Goal: Task Accomplishment & Management: Manage account settings

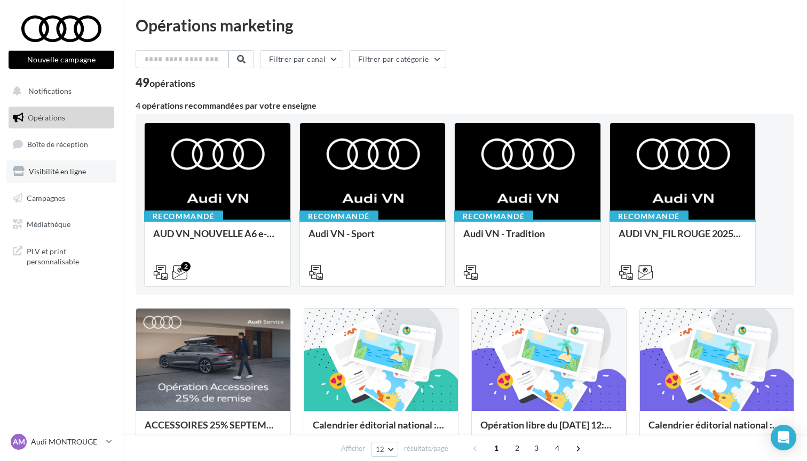
click at [46, 172] on span "Visibilité en ligne" at bounding box center [57, 171] width 57 height 9
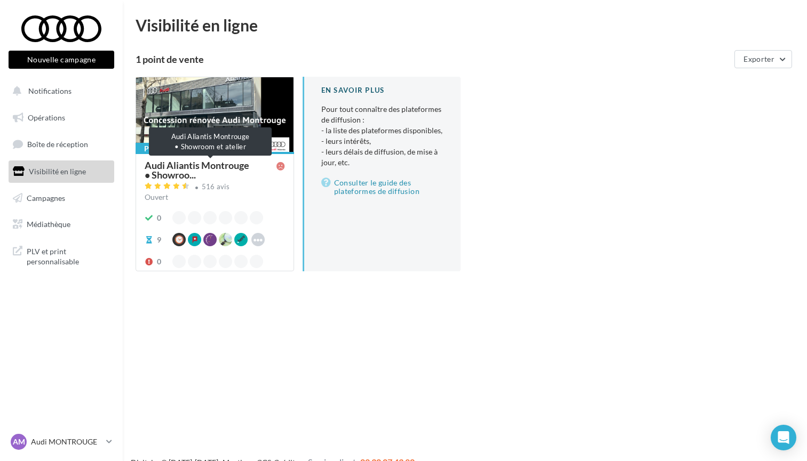
click at [228, 173] on span "Audi Aliantis Montrouge • Showroo..." at bounding box center [211, 170] width 132 height 19
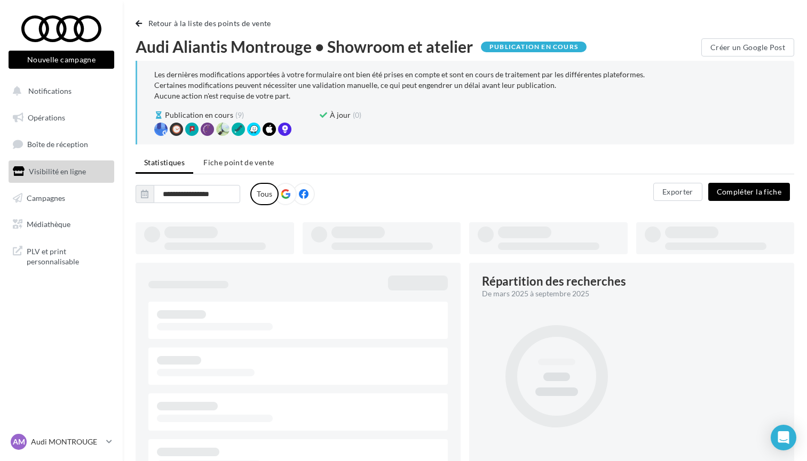
type input "**********"
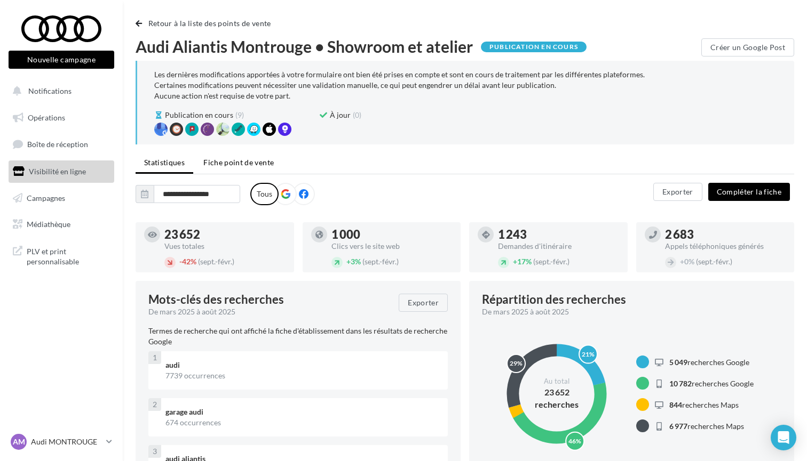
click at [242, 165] on span "Fiche point de vente" at bounding box center [238, 162] width 70 height 9
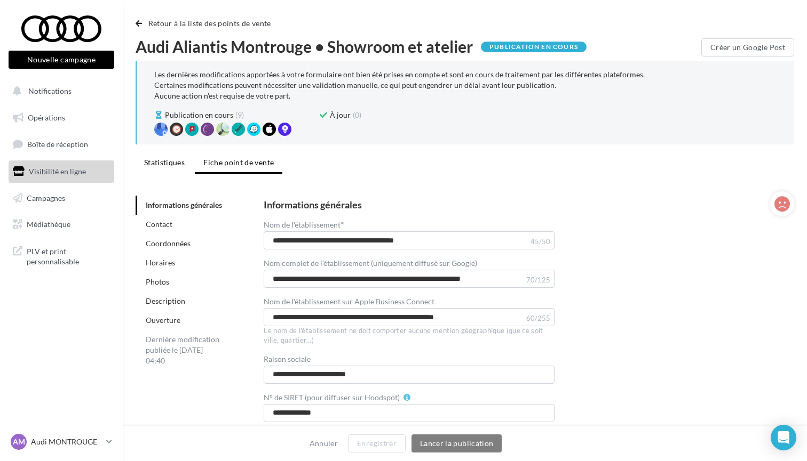
click at [182, 162] on span "Statistiques" at bounding box center [164, 162] width 41 height 9
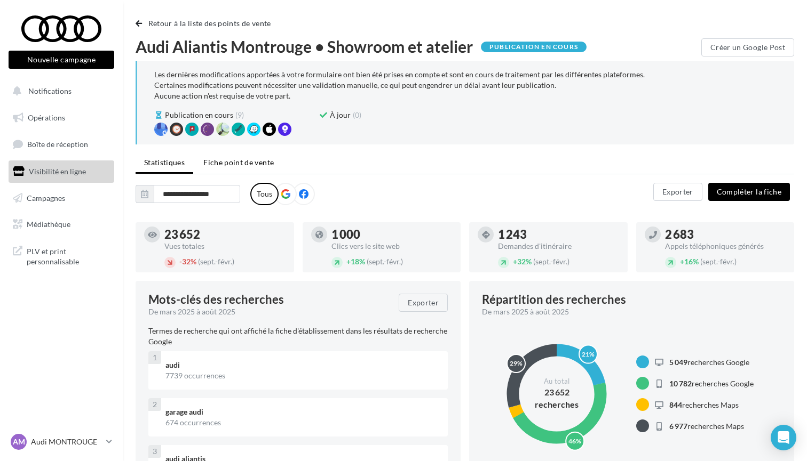
click at [204, 162] on span "Fiche point de vente" at bounding box center [238, 162] width 70 height 9
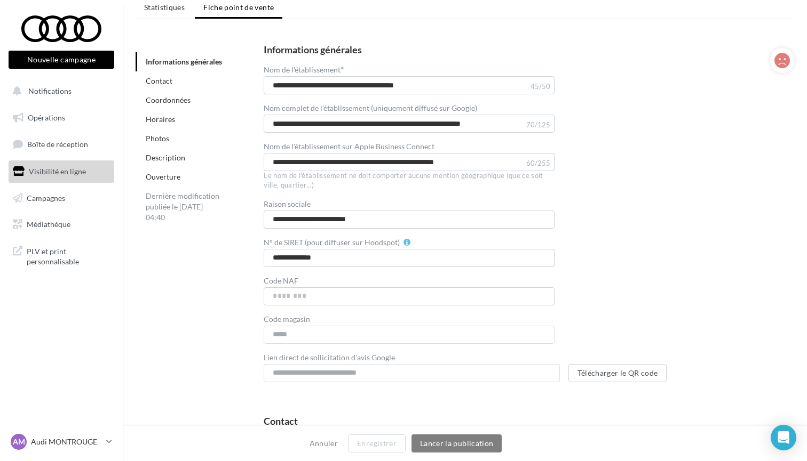
scroll to position [164, 0]
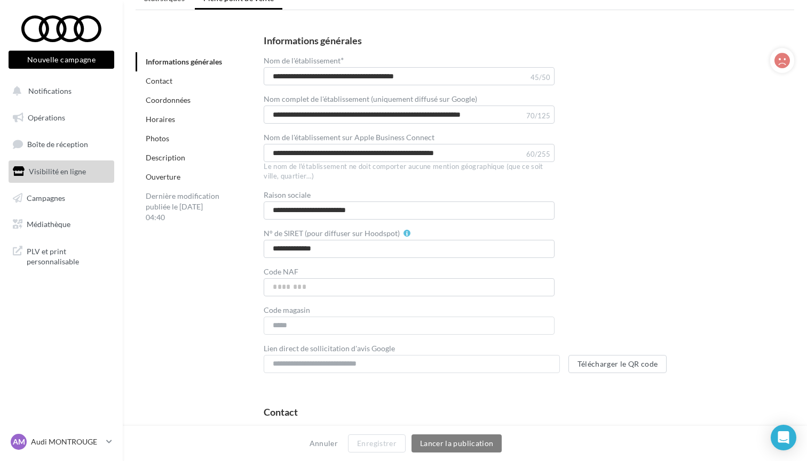
click at [165, 117] on link "Horaires" at bounding box center [160, 119] width 29 height 9
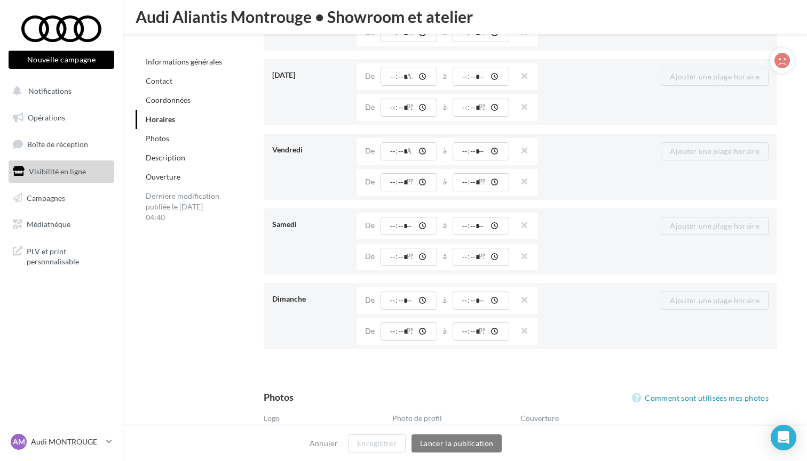
scroll to position [1305, 0]
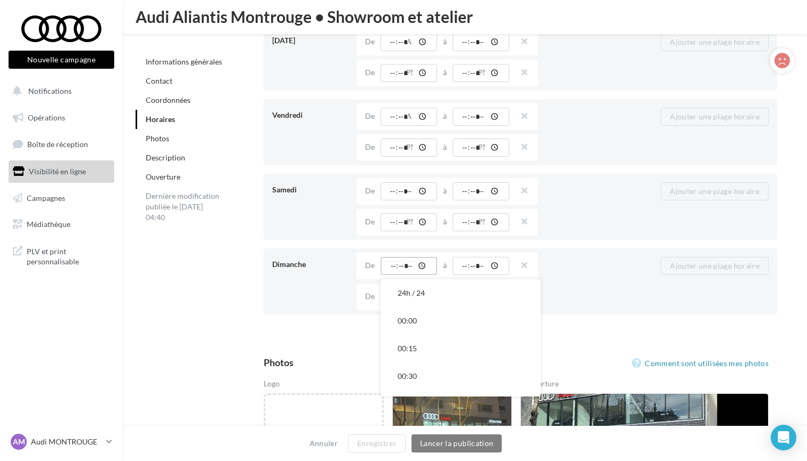
click at [402, 262] on input "*****" at bounding box center [408, 266] width 57 height 18
click at [421, 351] on button "10:00" at bounding box center [460, 349] width 160 height 28
click at [100, 445] on p "Audi MONTROUGE" at bounding box center [66, 442] width 71 height 11
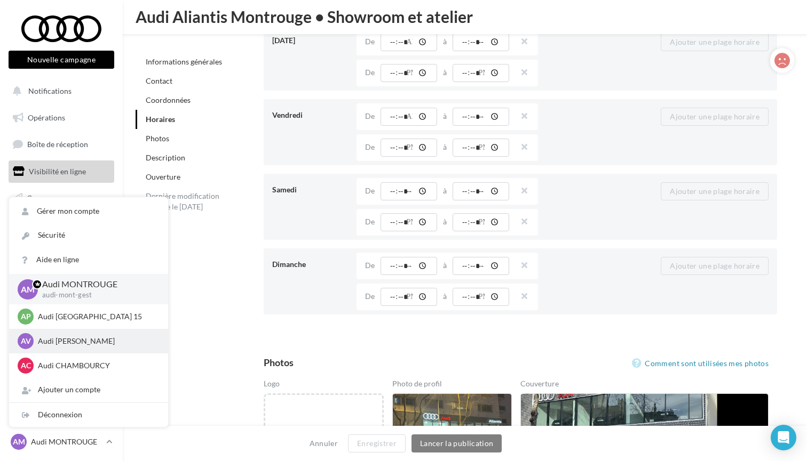
click at [75, 342] on p "Audi [PERSON_NAME]" at bounding box center [96, 341] width 117 height 11
